Goal: Task Accomplishment & Management: Complete application form

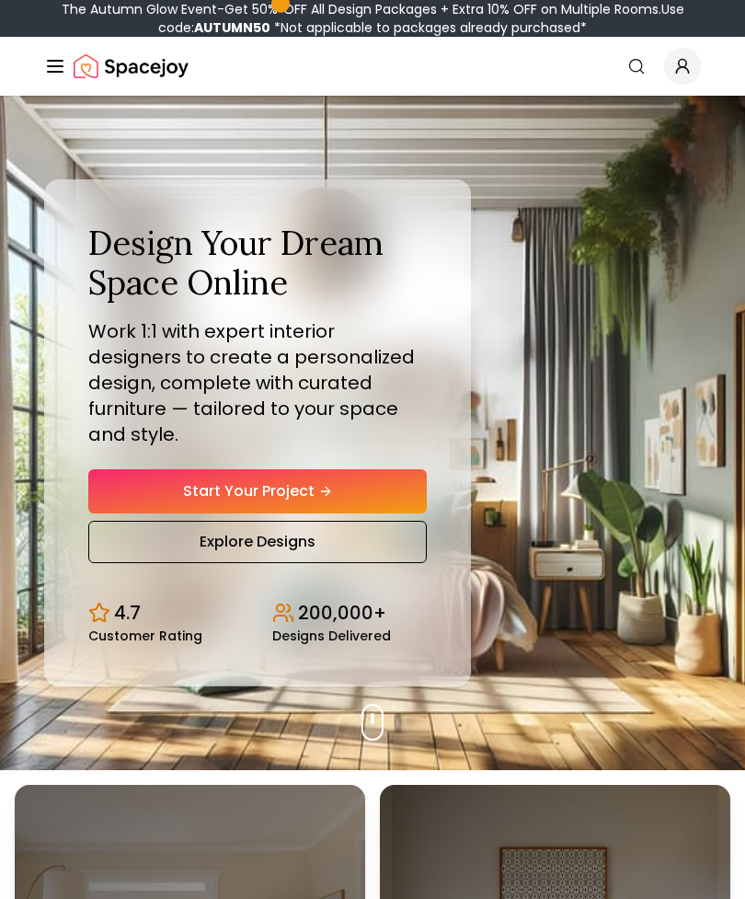
click at [380, 507] on link "Start Your Project" at bounding box center [257, 491] width 338 height 44
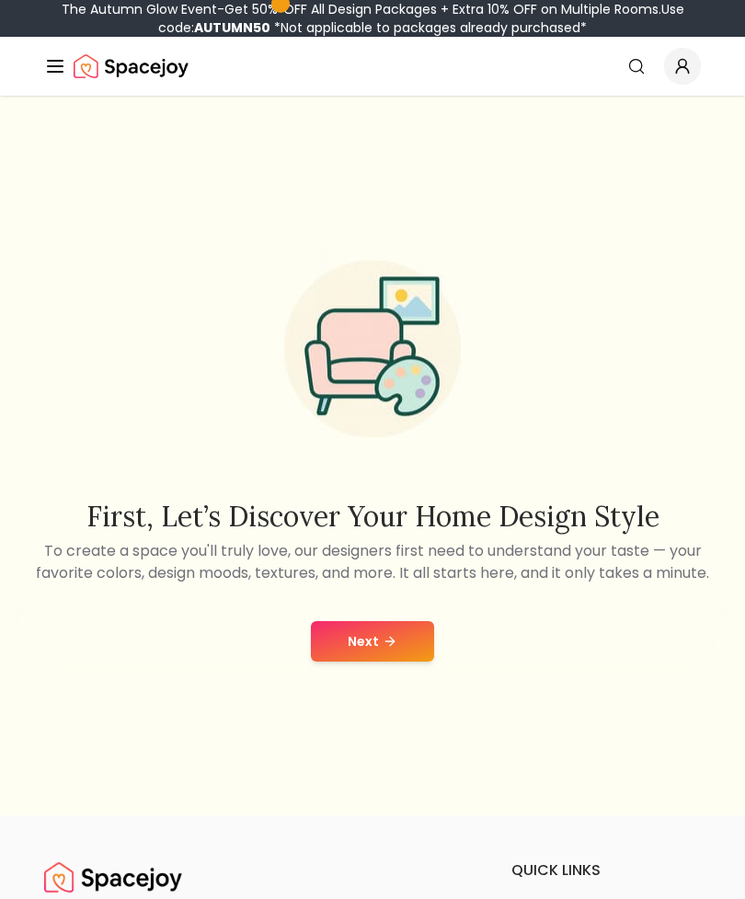
click at [405, 659] on button "Next" at bounding box center [372, 641] width 123 height 40
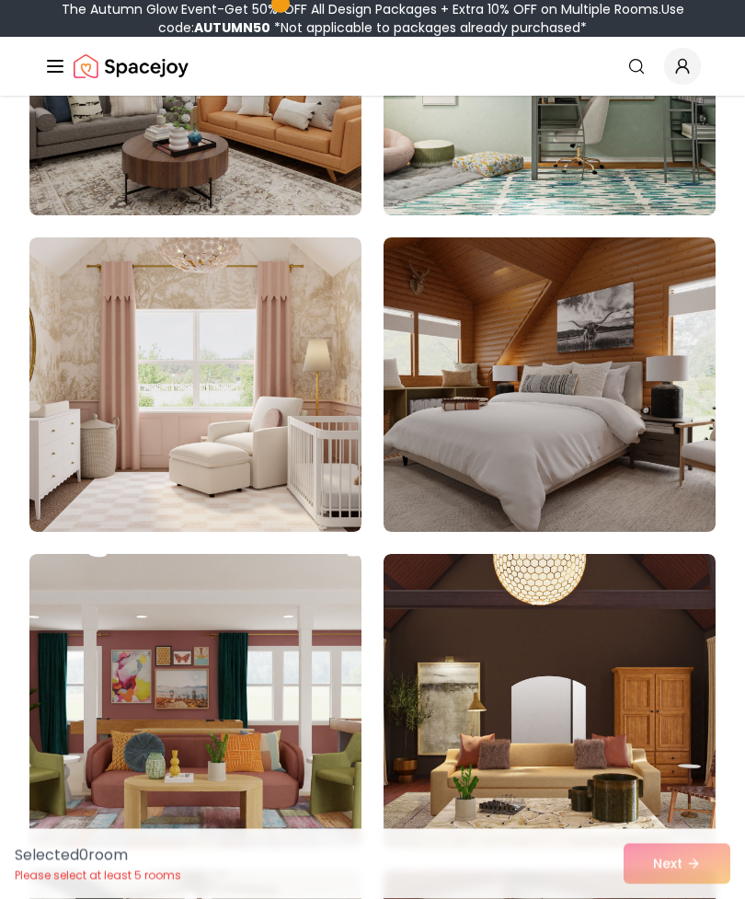
scroll to position [2949, 0]
click at [345, 441] on img at bounding box center [195, 384] width 332 height 294
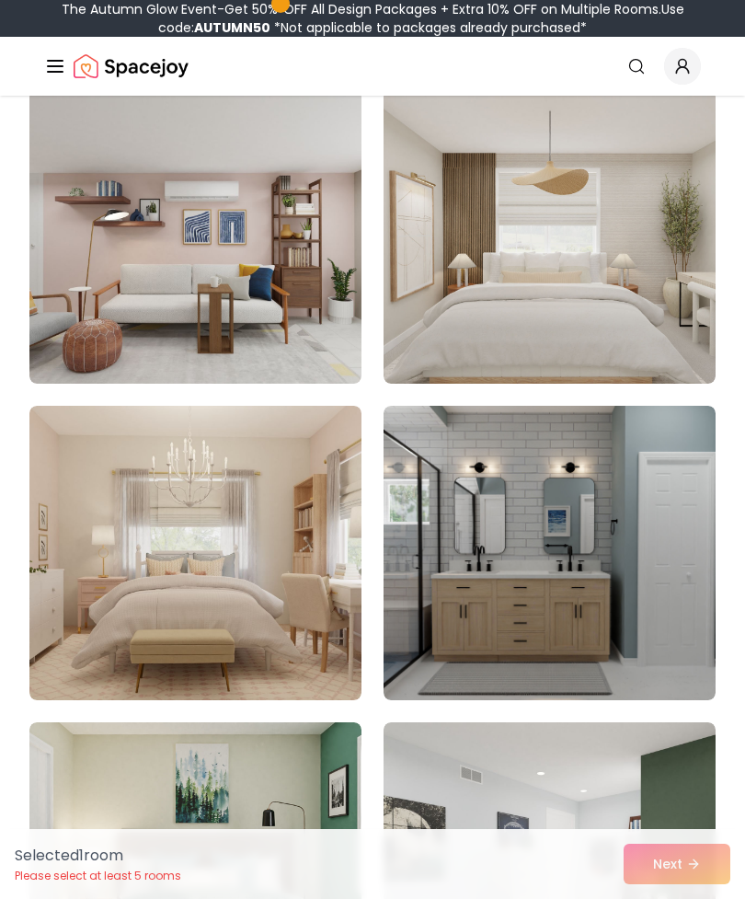
scroll to position [8757, 0]
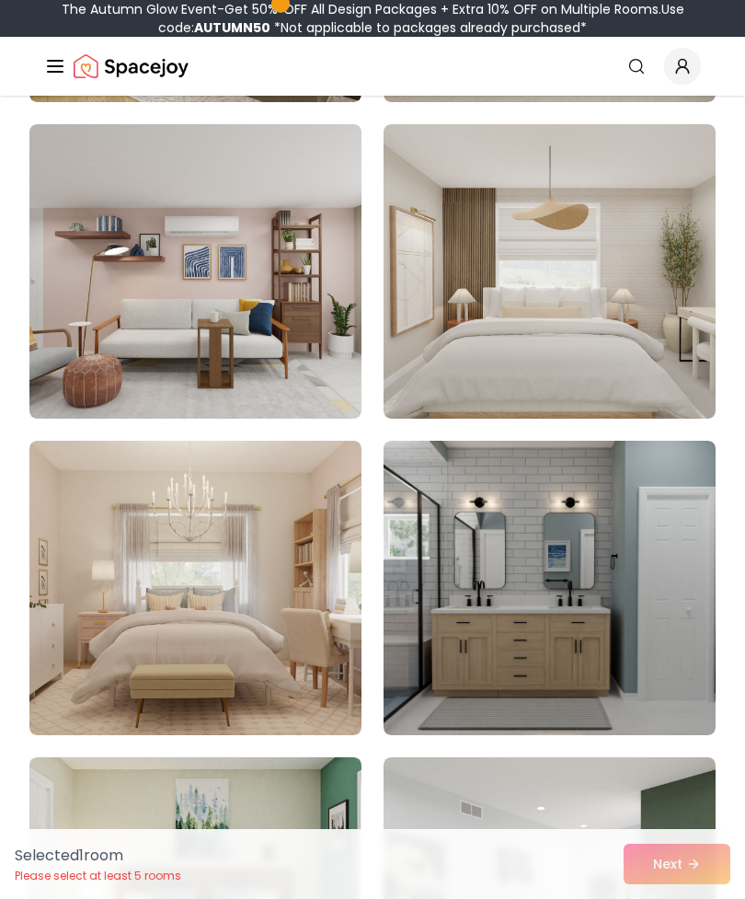
click at [97, 497] on img at bounding box center [195, 588] width 332 height 294
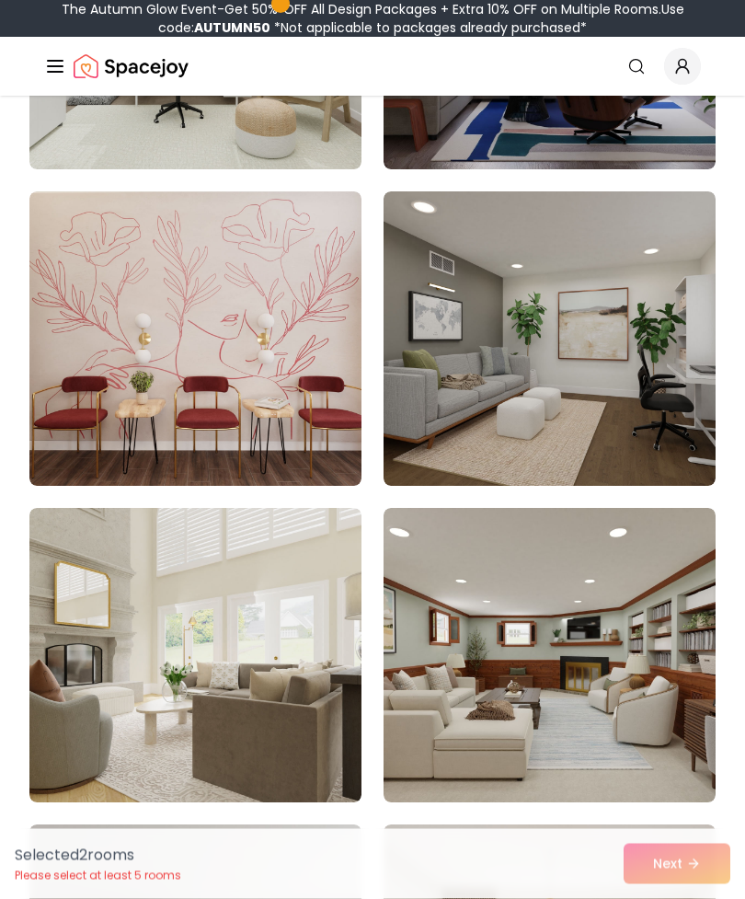
scroll to position [8056, 0]
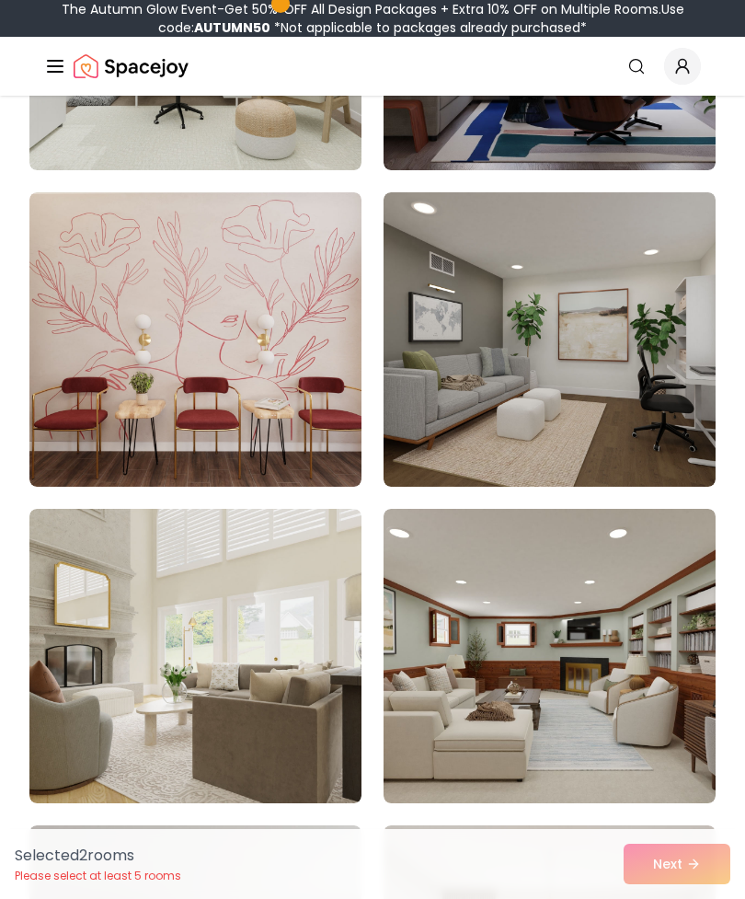
click at [111, 362] on img at bounding box center [195, 339] width 332 height 294
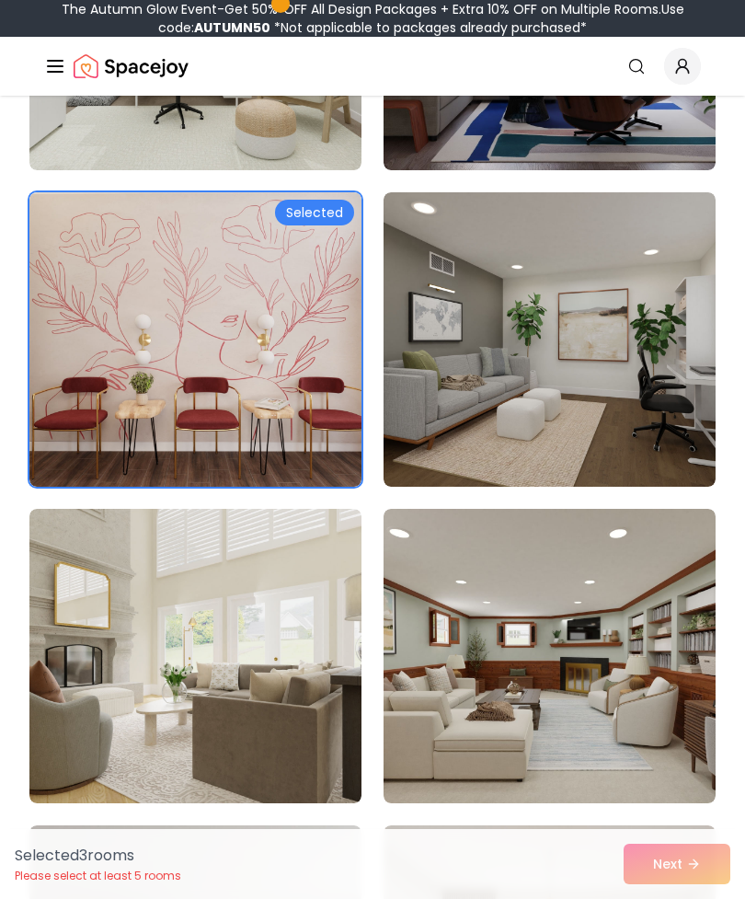
click at [316, 383] on img at bounding box center [195, 339] width 332 height 294
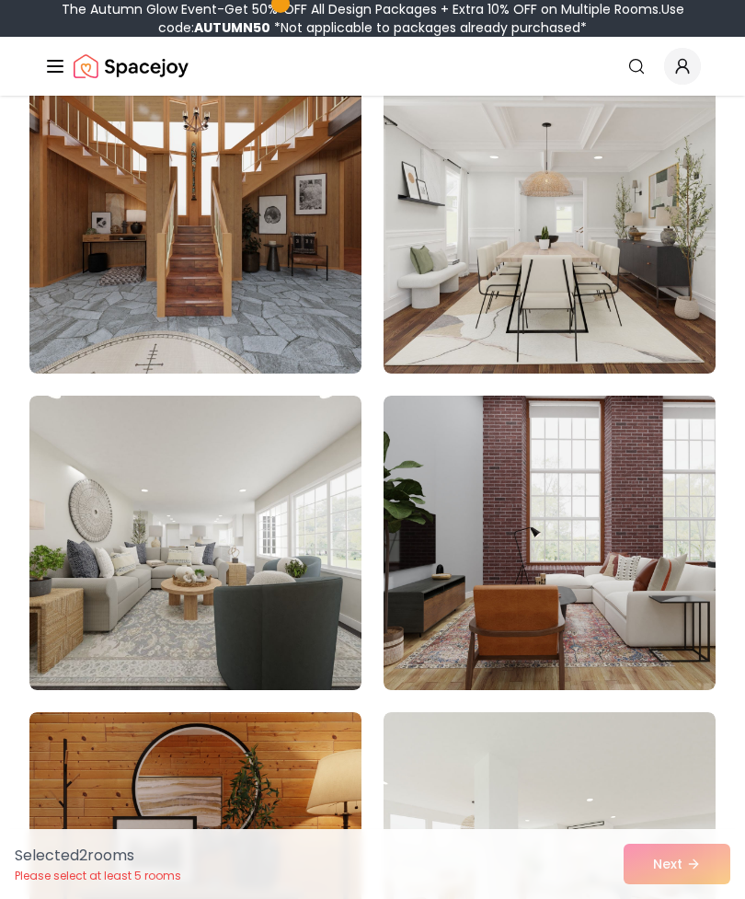
scroll to position [9750, 0]
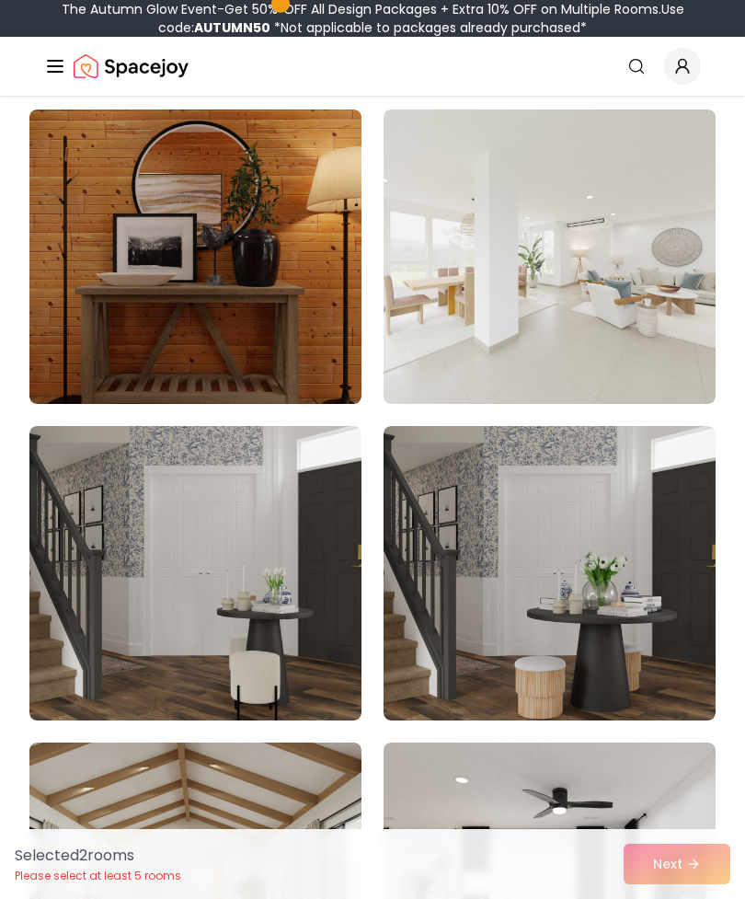
click at [640, 363] on img at bounding box center [550, 256] width 332 height 294
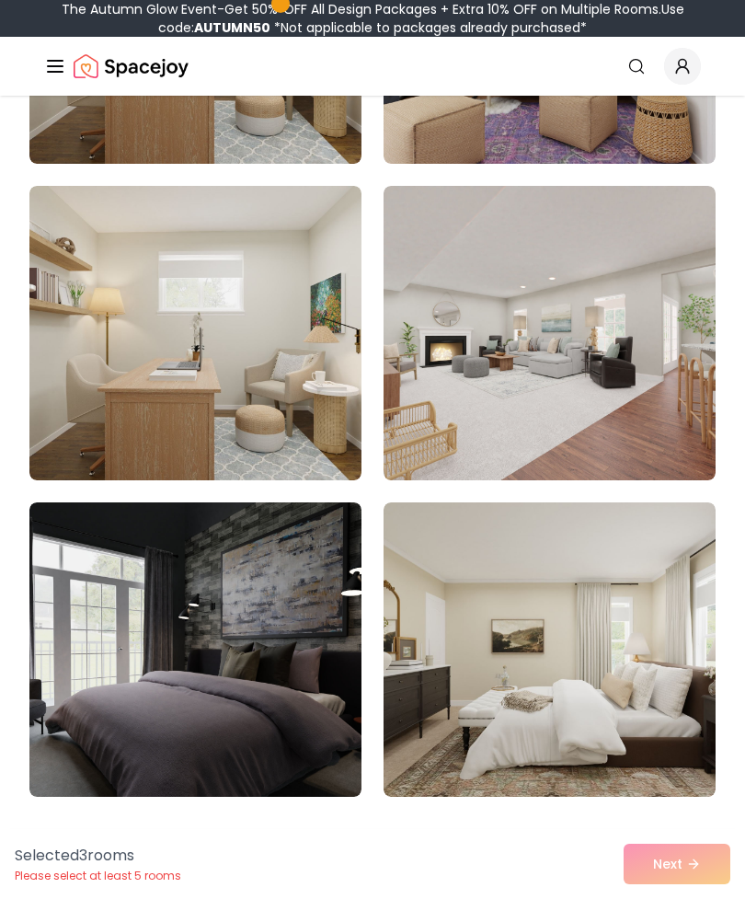
scroll to position [15337, 0]
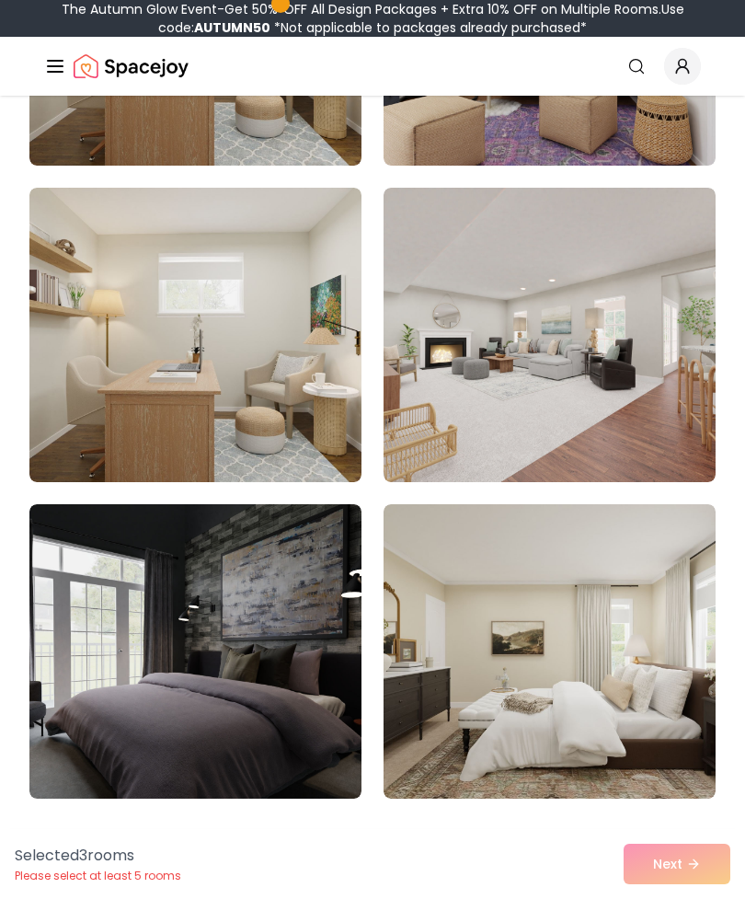
click at [609, 602] on img at bounding box center [550, 651] width 332 height 294
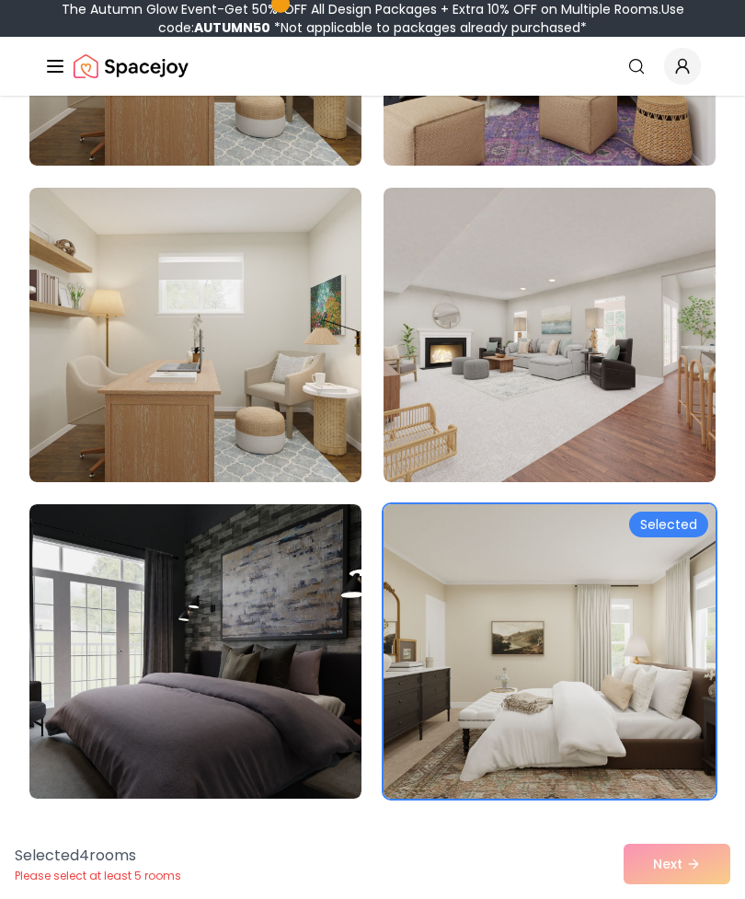
click at [653, 562] on img at bounding box center [550, 651] width 332 height 294
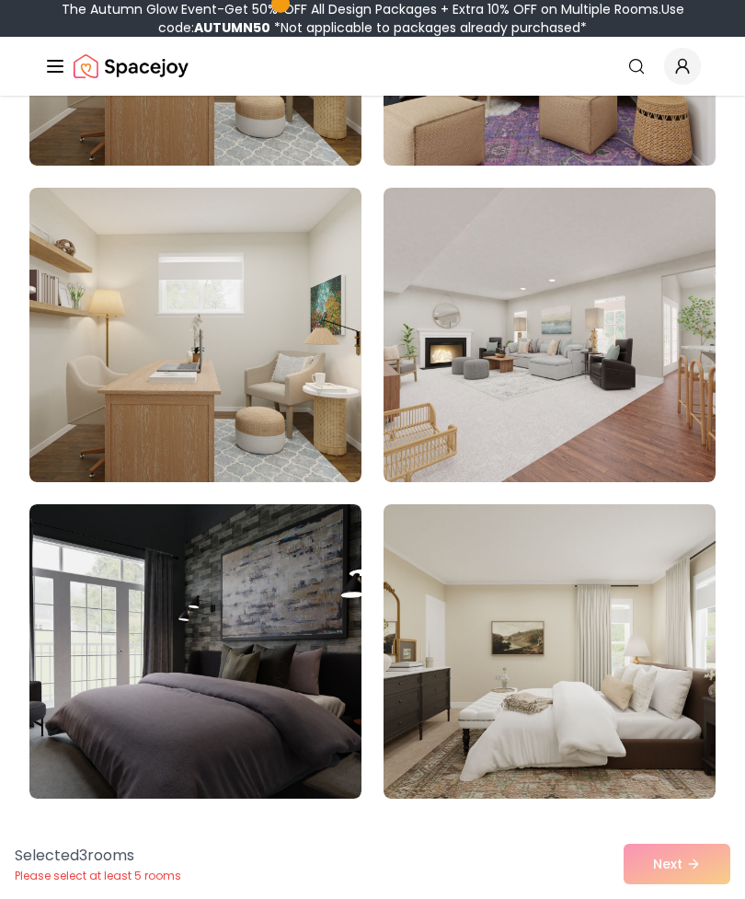
click at [594, 329] on img at bounding box center [550, 335] width 332 height 294
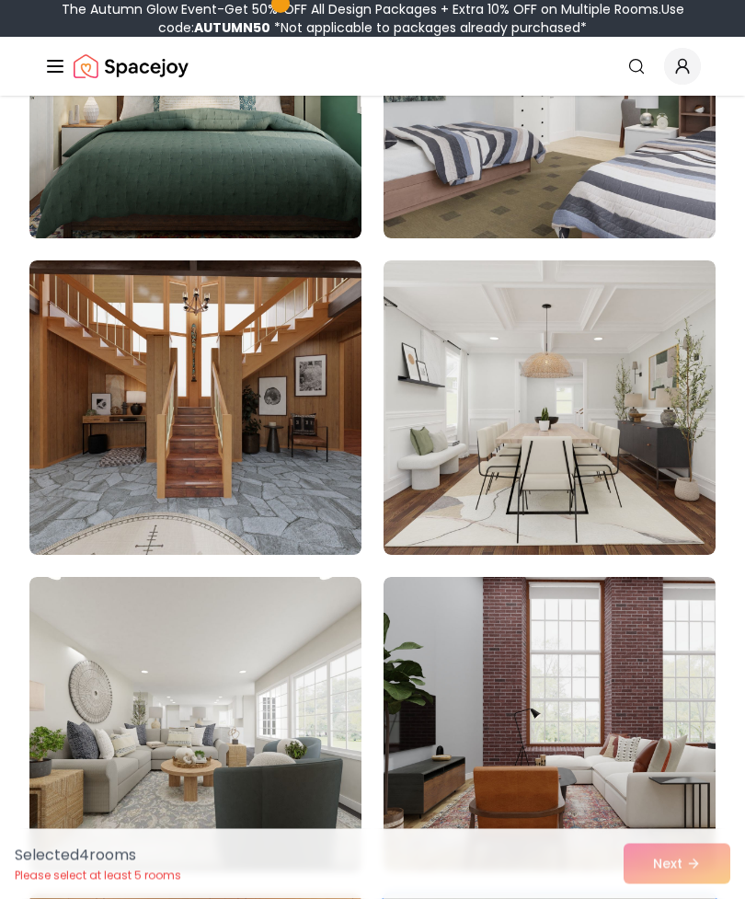
scroll to position [9570, 0]
click at [641, 424] on img at bounding box center [550, 407] width 332 height 294
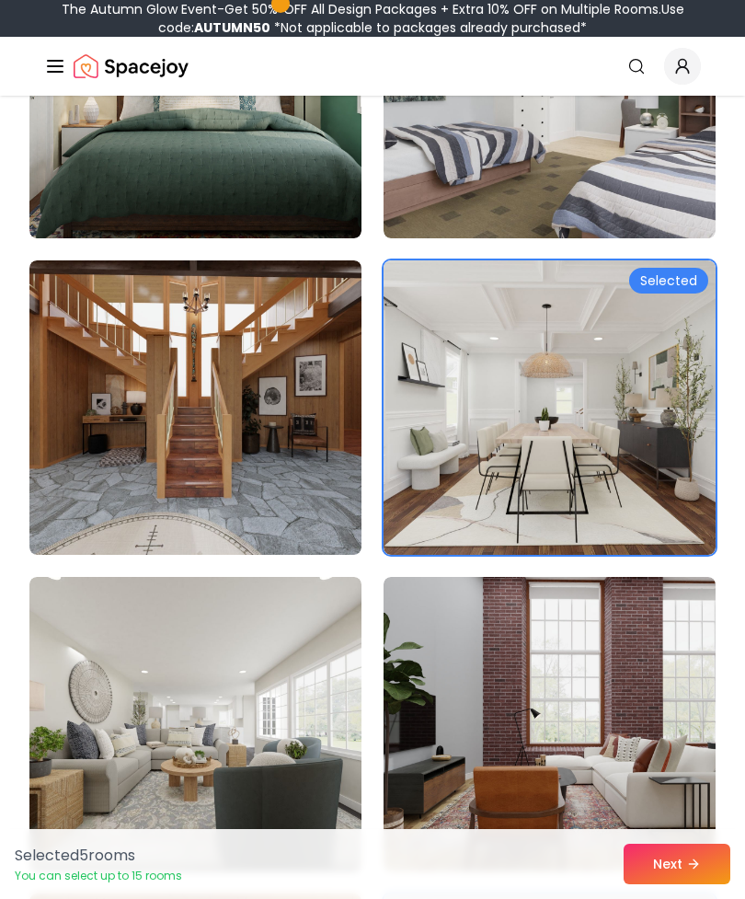
click at [671, 855] on button "Next" at bounding box center [677, 863] width 107 height 40
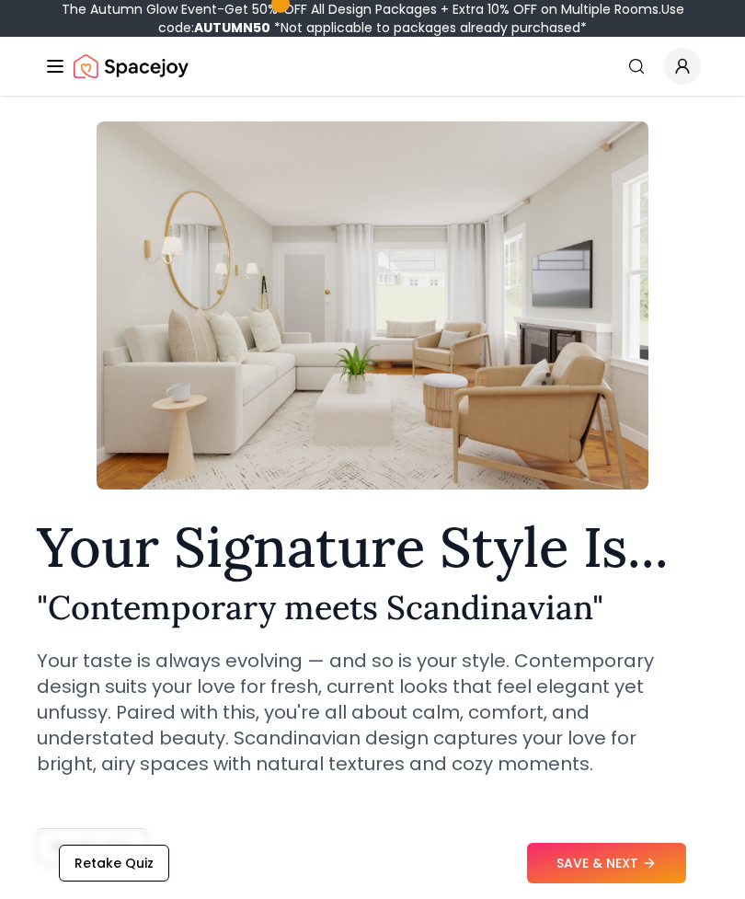
scroll to position [55, 0]
click at [628, 884] on button "SAVE & NEXT" at bounding box center [606, 863] width 159 height 40
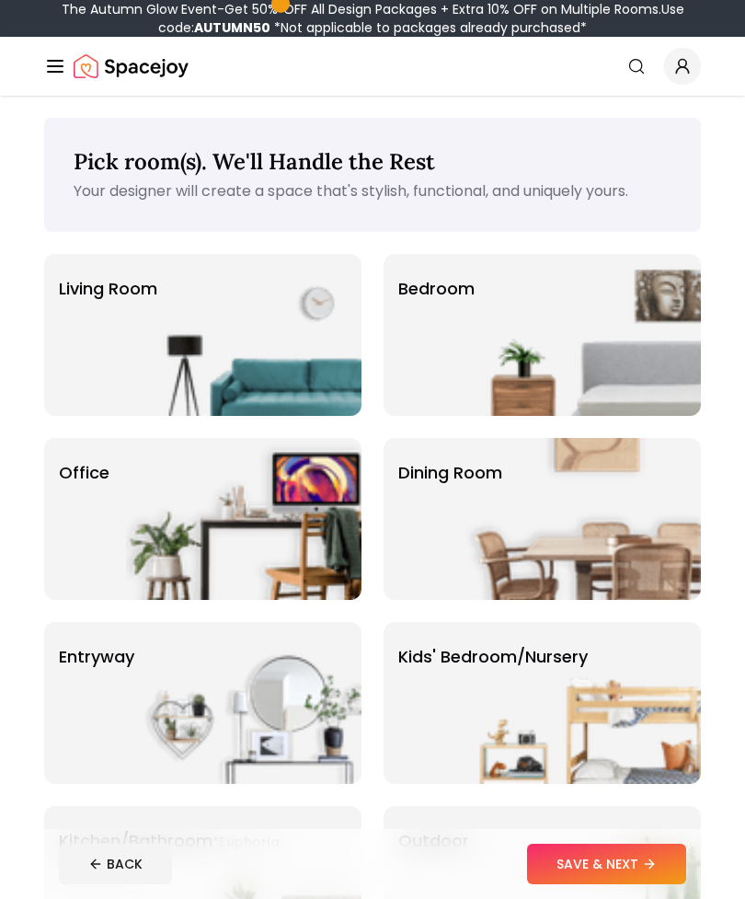
click at [653, 353] on img at bounding box center [582, 335] width 235 height 162
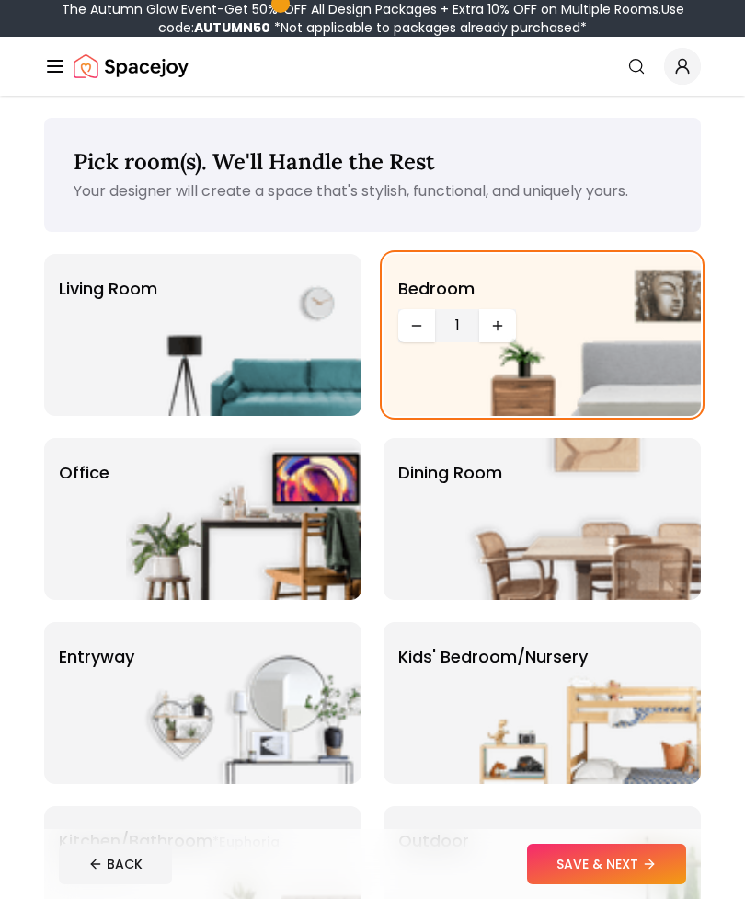
click at [499, 321] on img at bounding box center [582, 335] width 235 height 162
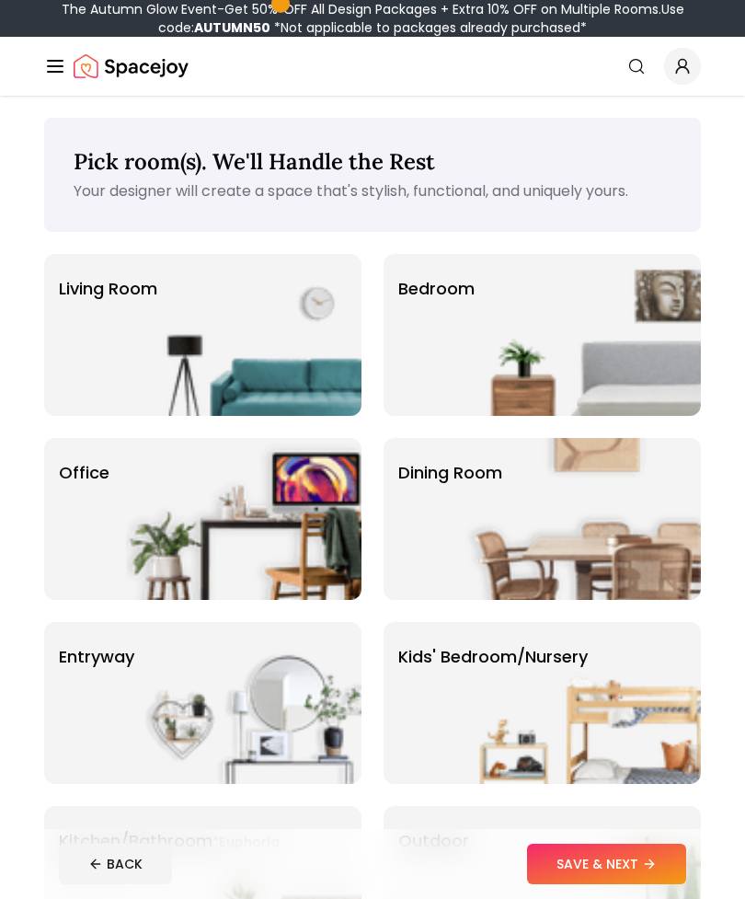
click at [540, 332] on img at bounding box center [582, 335] width 235 height 162
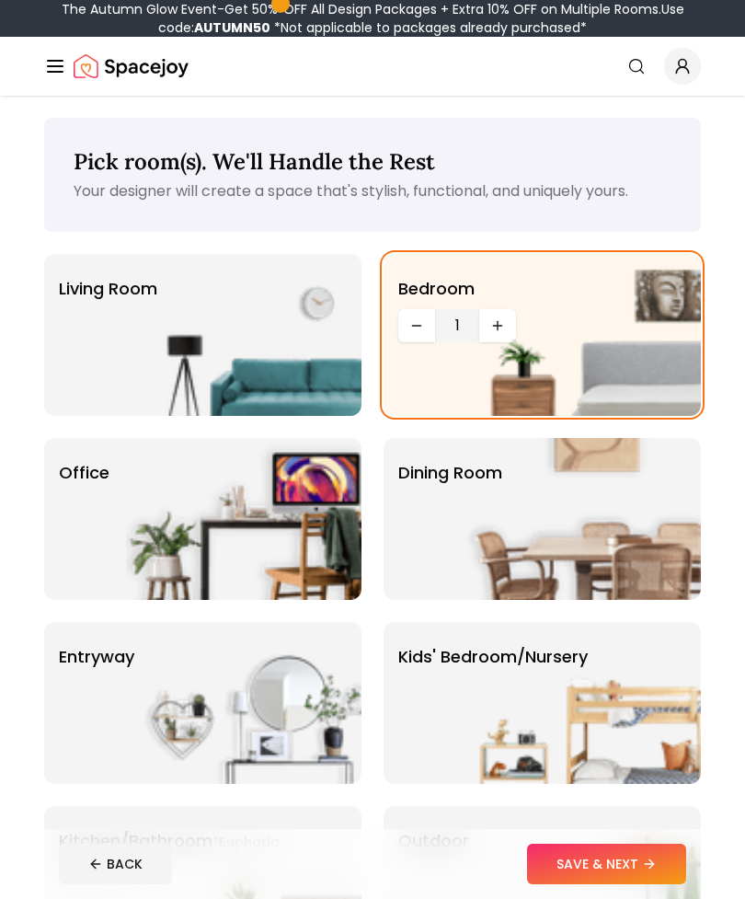
click at [495, 324] on img at bounding box center [582, 335] width 235 height 162
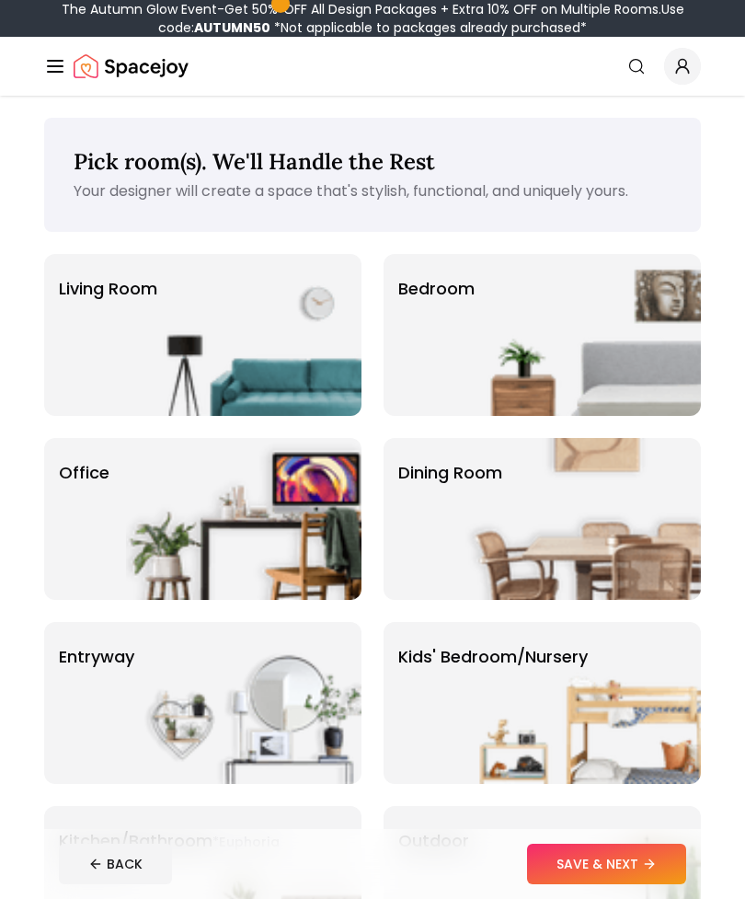
click at [510, 323] on img at bounding box center [582, 335] width 235 height 162
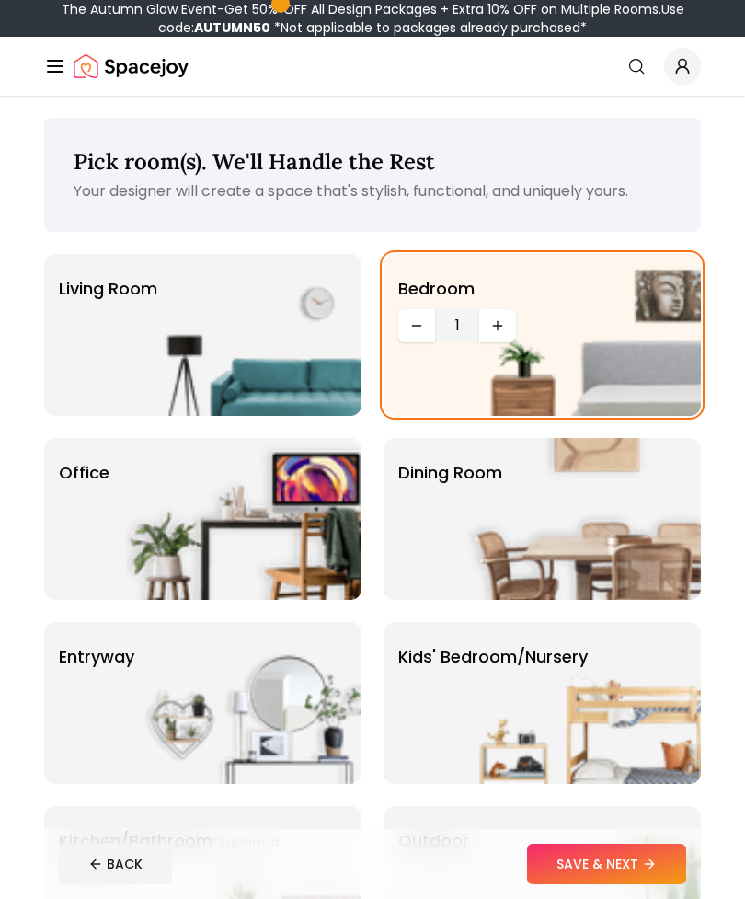
click at [494, 320] on img at bounding box center [582, 335] width 235 height 162
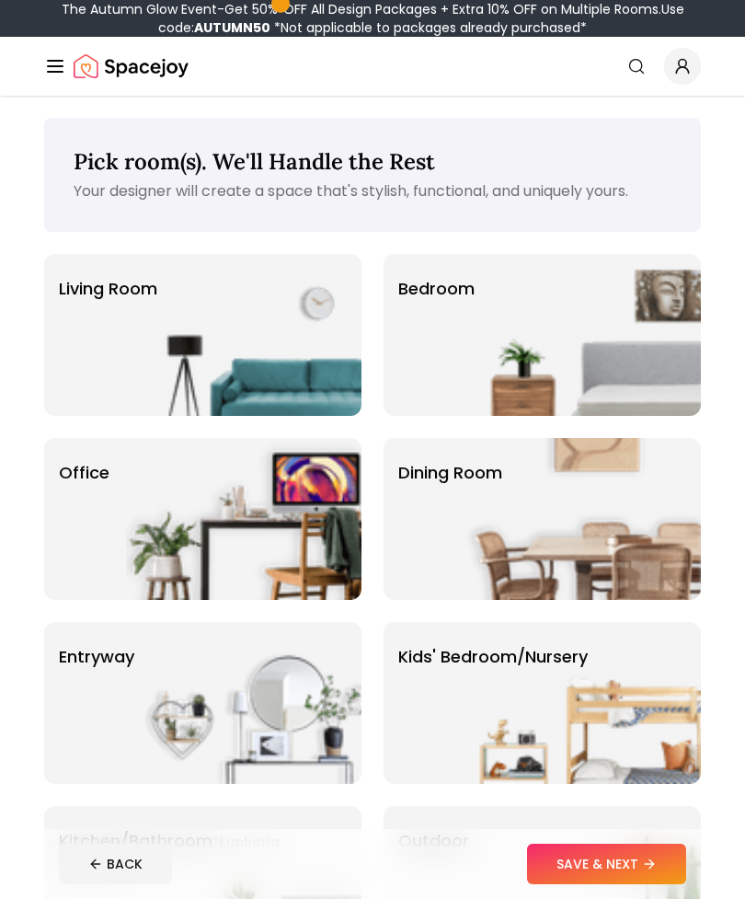
click at [502, 322] on img at bounding box center [582, 335] width 235 height 162
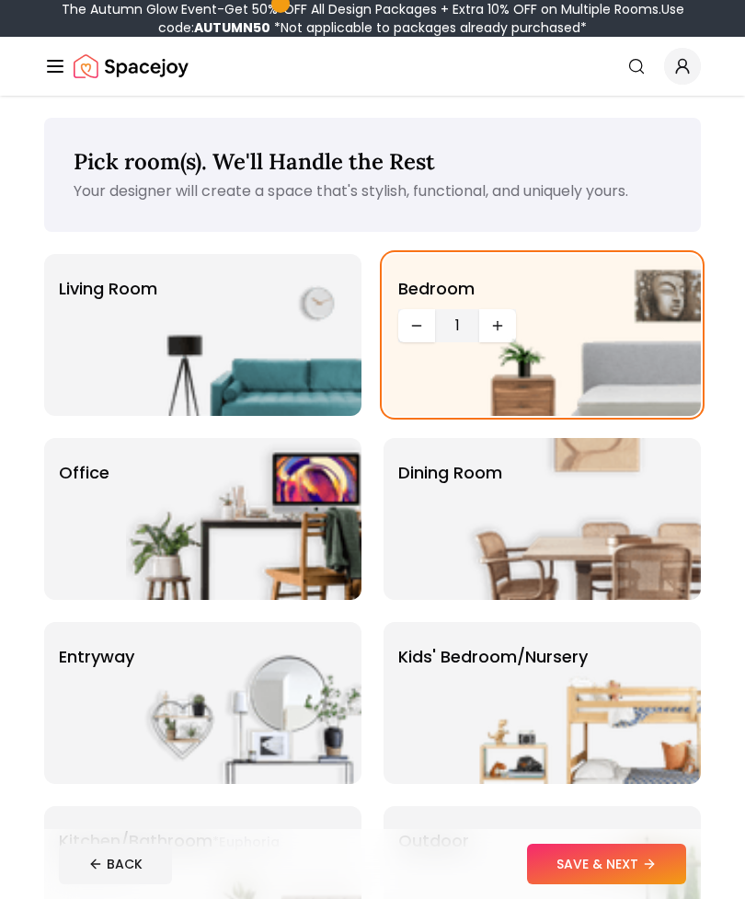
click at [446, 326] on span "1" at bounding box center [456, 326] width 29 height 22
